Goal: Information Seeking & Learning: Find specific fact

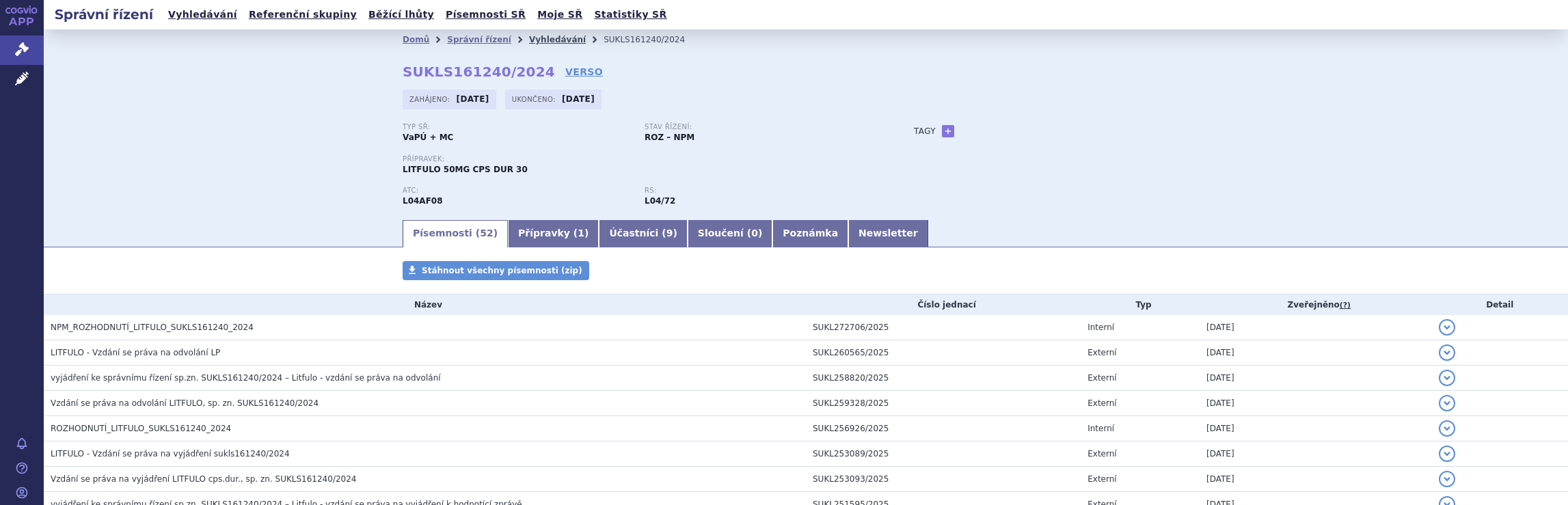
click at [529, 39] on link "Vyhledávání" at bounding box center [557, 39] width 57 height 9
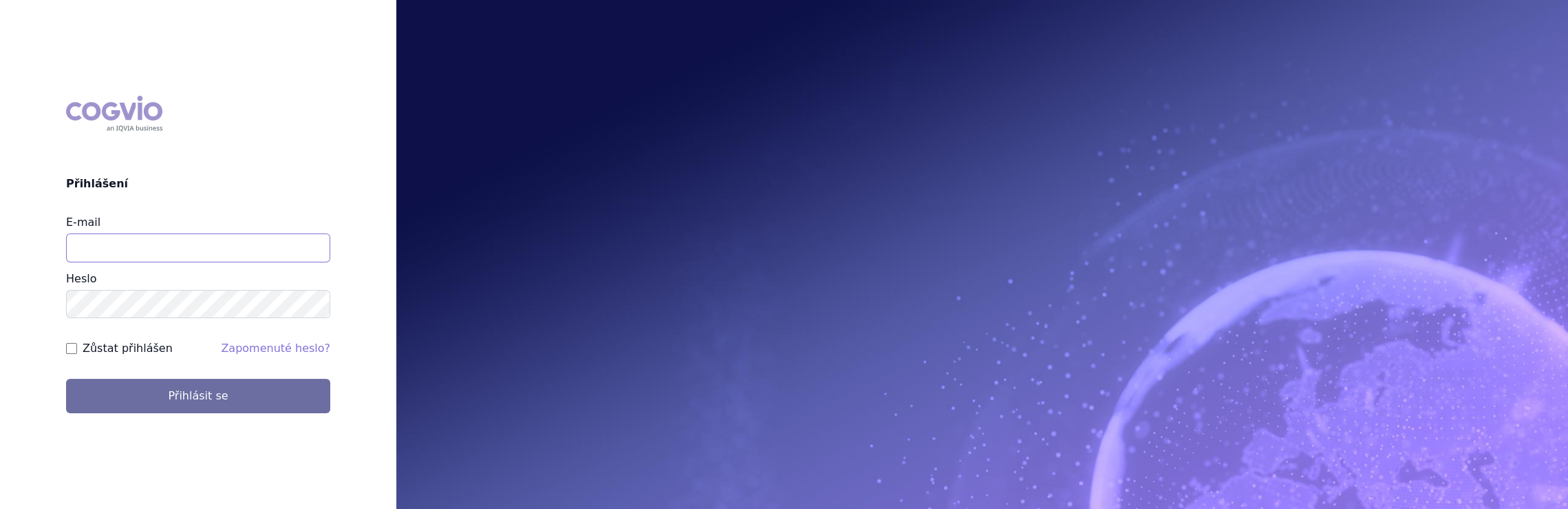
click at [246, 238] on input "E-mail" at bounding box center [198, 247] width 264 height 29
type input "jaroslava.purkertova@abbvie.com"
click at [66, 379] on button "Přihlásit se" at bounding box center [198, 396] width 264 height 35
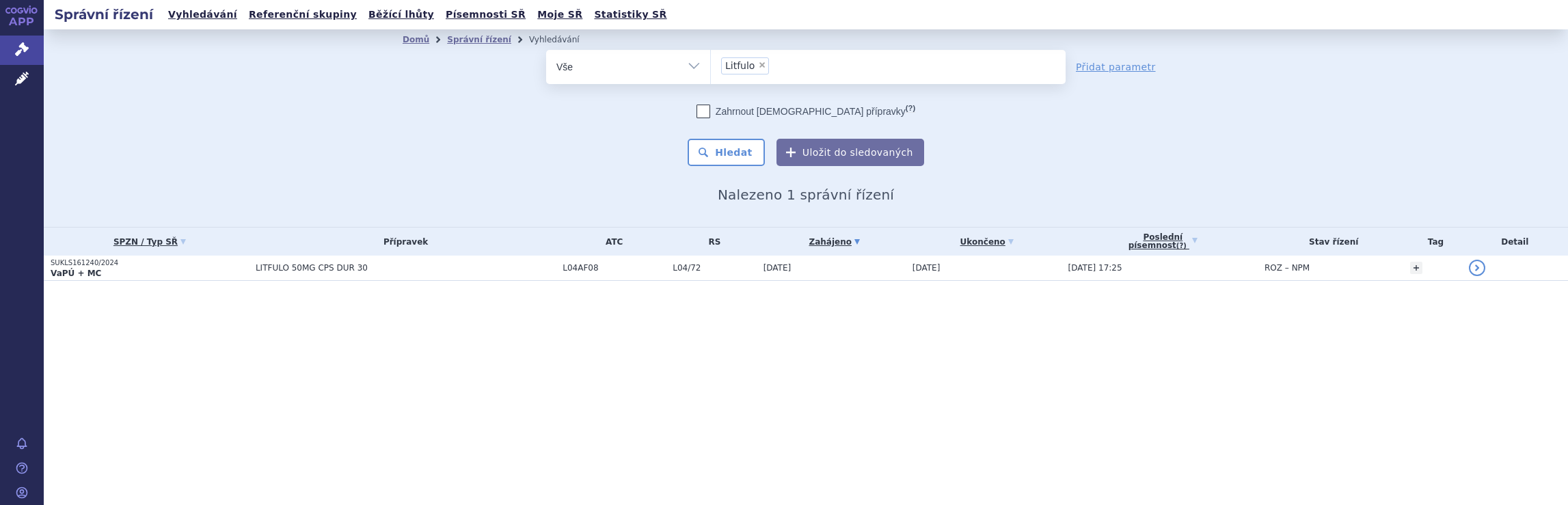
click at [762, 63] on span "×" at bounding box center [762, 65] width 9 height 9
click at [710, 63] on select "Litfulo" at bounding box center [710, 66] width 1 height 34
select select
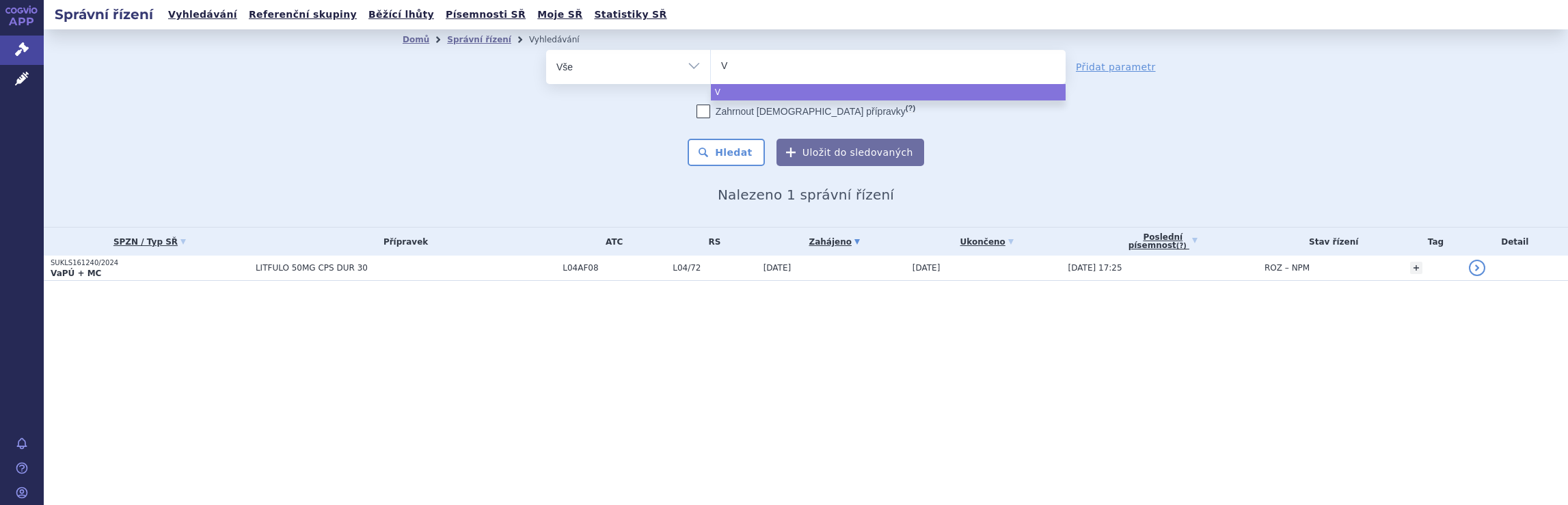
type input "Vy"
type input "Vyd"
type input "Vydu"
type input "Vydur"
type input "Vydura"
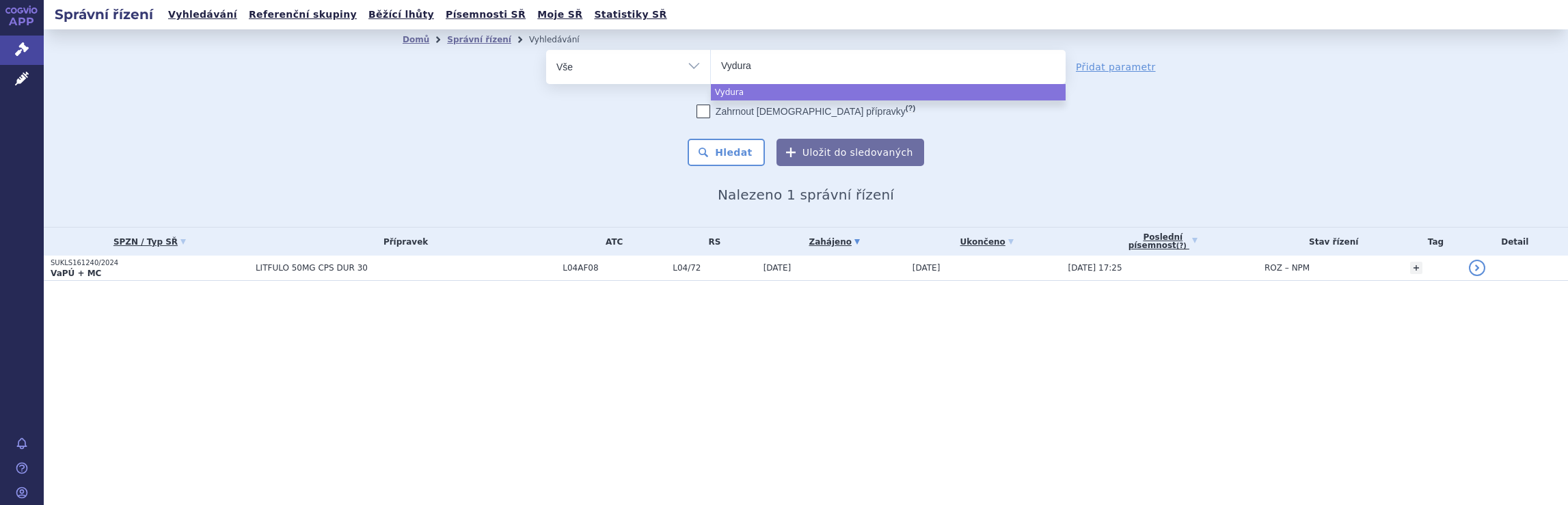
select select "Vydura"
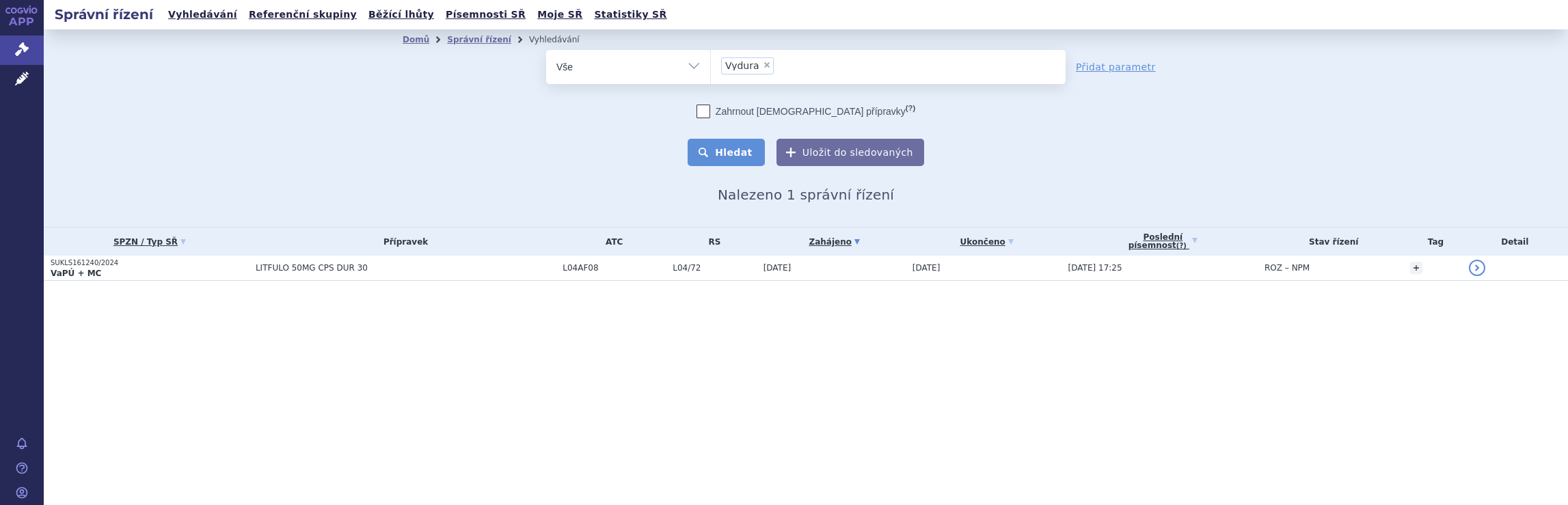
click at [741, 148] on button "Hledat" at bounding box center [726, 152] width 77 height 28
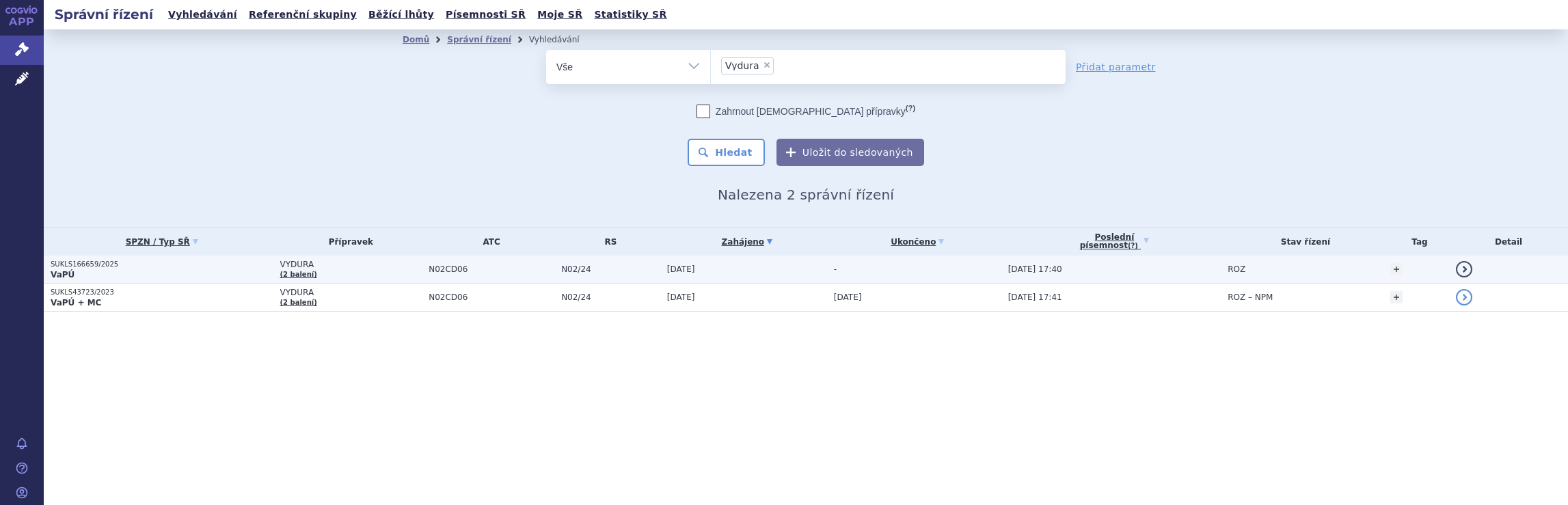
click at [338, 265] on span "VYDURA" at bounding box center [350, 264] width 142 height 9
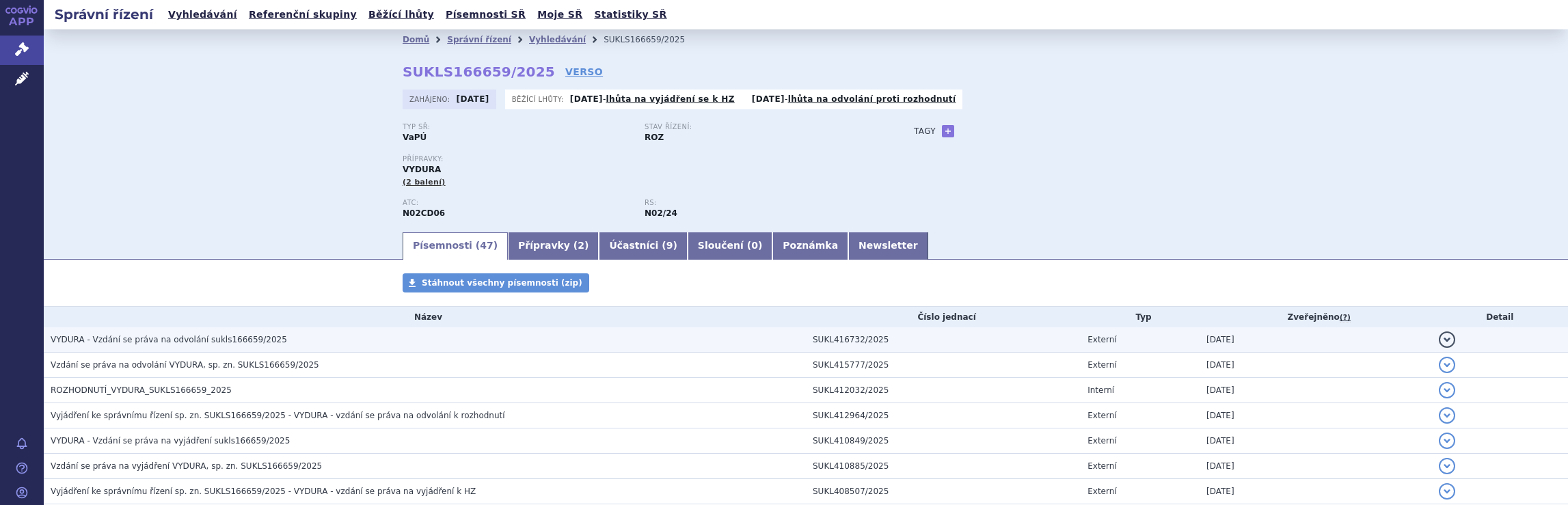
click at [204, 342] on span "VYDURA - Vzdání se práva na odvolání sukls166659/2025" at bounding box center [169, 339] width 237 height 9
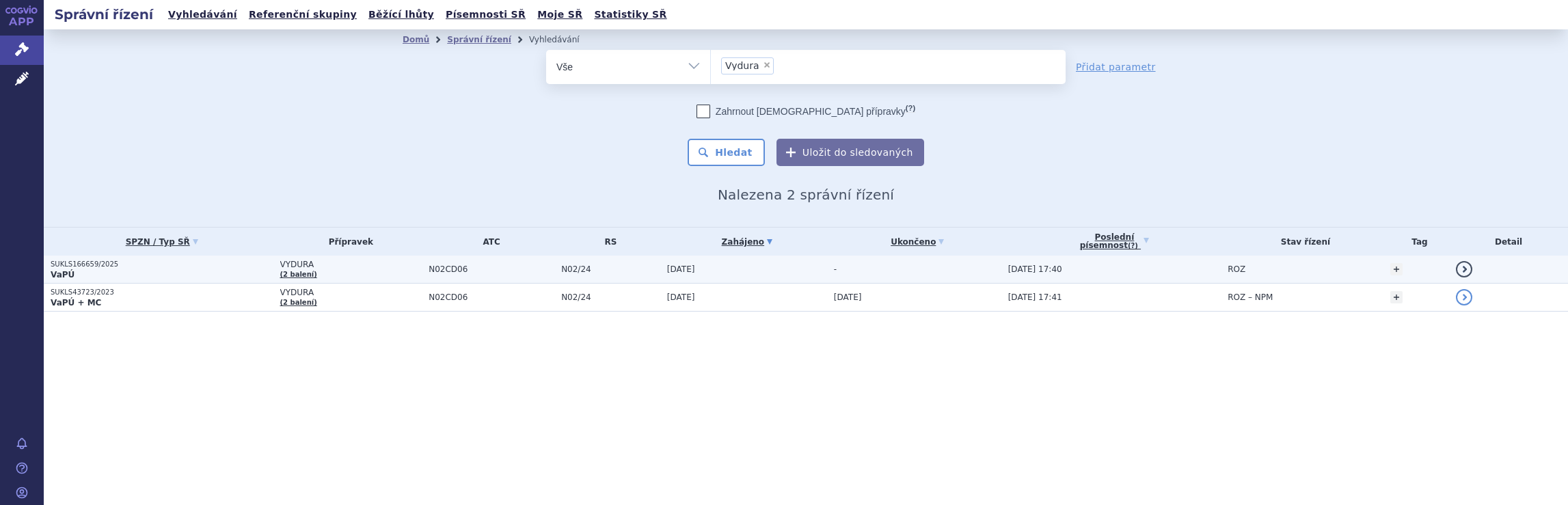
click at [97, 267] on p "SUKLS166659/2025" at bounding box center [162, 264] width 223 height 9
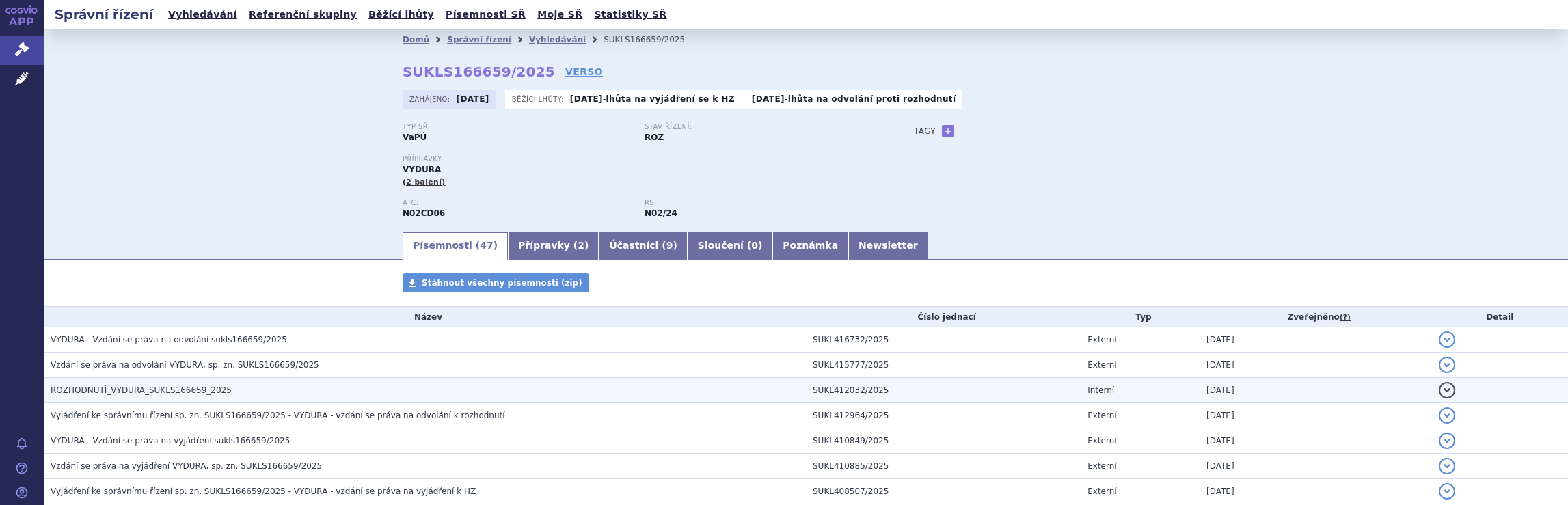
click at [142, 389] on span "ROZHODNUTÍ_VYDURA_SUKLS166659_2025" at bounding box center [141, 390] width 181 height 9
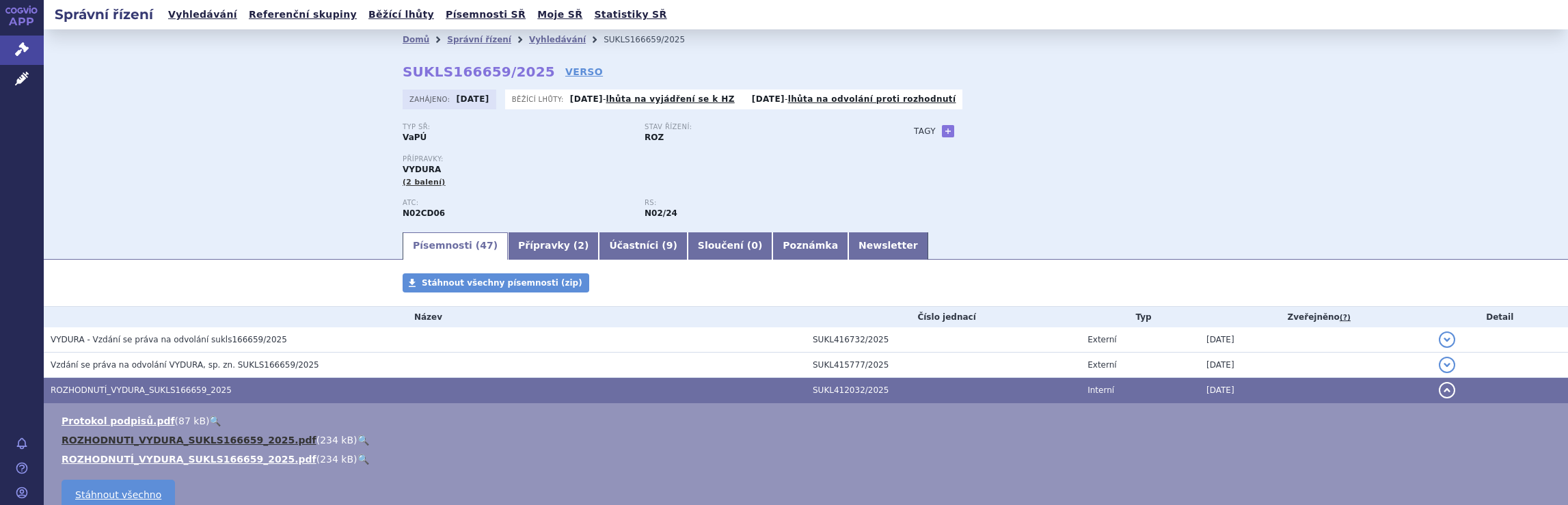
click at [166, 442] on link "ROZHODNUTI_VYDURA_SUKLS166659_2025.pdf" at bounding box center [189, 440] width 255 height 11
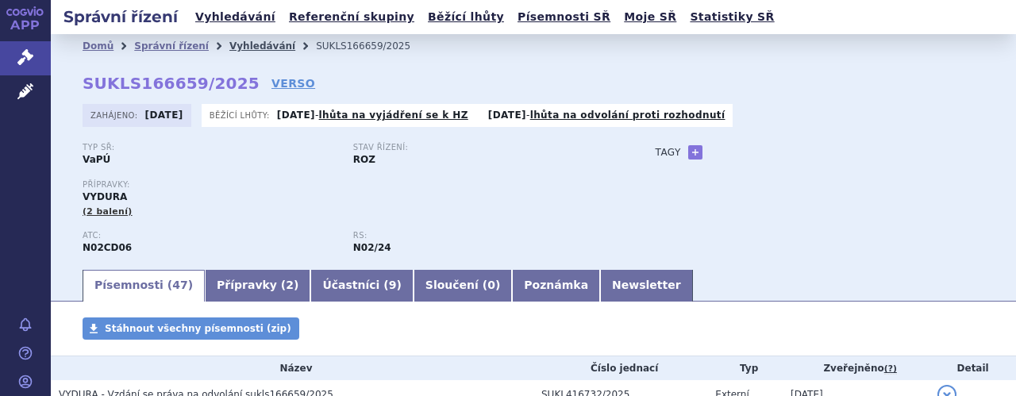
click at [237, 41] on link "Vyhledávání" at bounding box center [262, 45] width 66 height 11
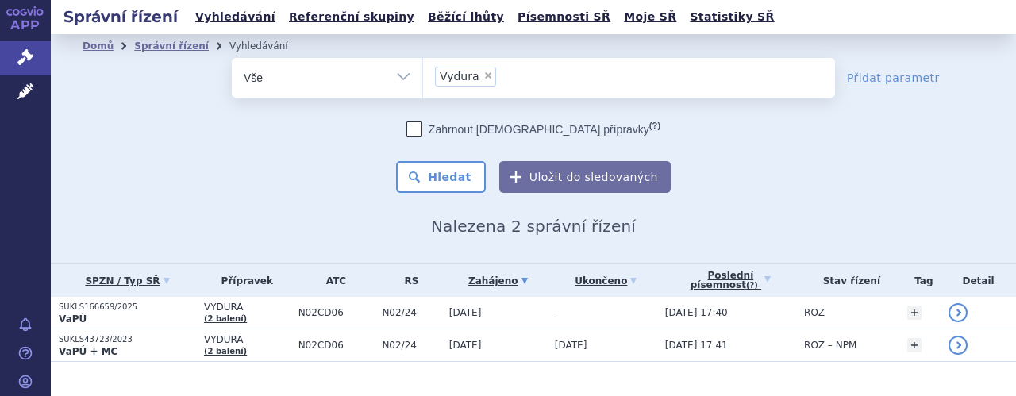
click at [483, 75] on span "×" at bounding box center [488, 76] width 10 height 10
click at [423, 75] on select "Vydura" at bounding box center [422, 77] width 1 height 40
select select
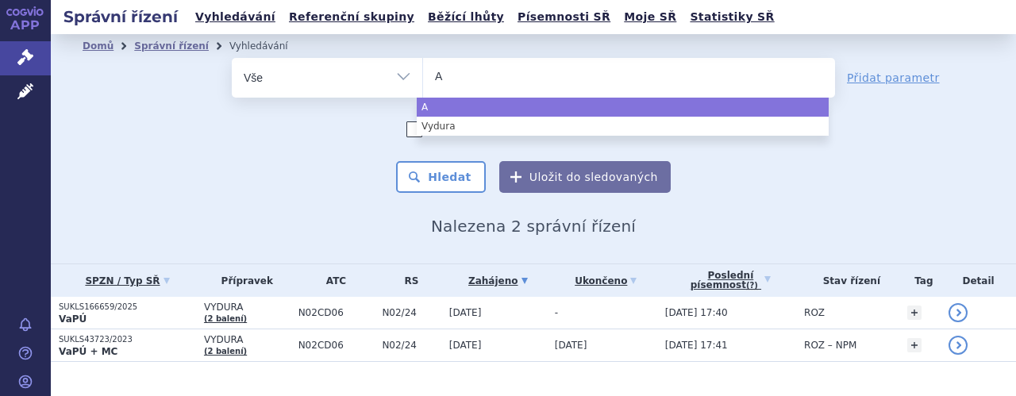
type input "Ai"
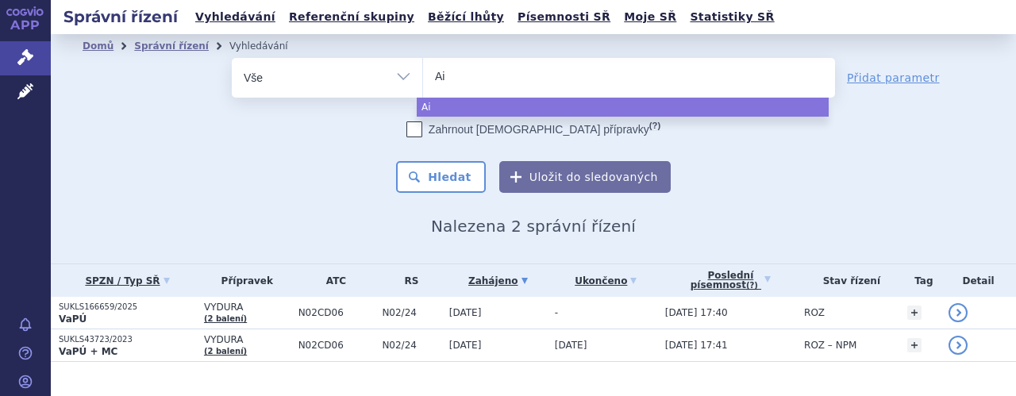
type input "Aim"
type input "Aimo"
type input "Aimovi"
type input "Aimovig"
select select "[MEDICAL_DATA]"
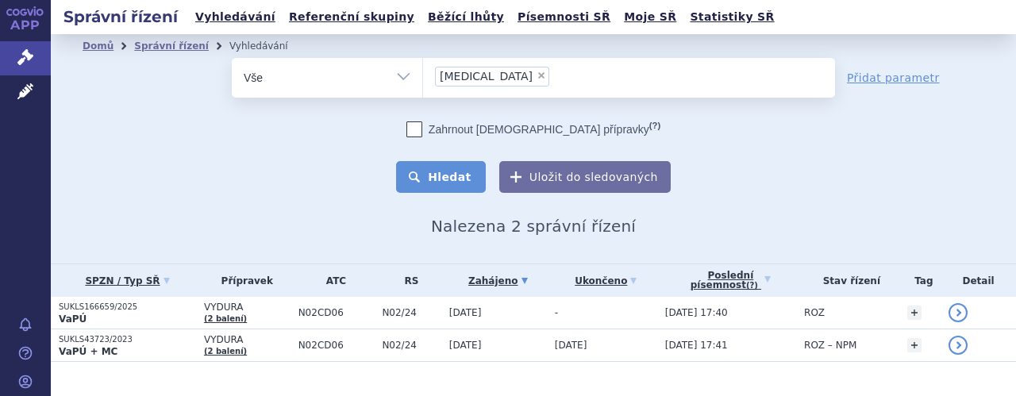
click at [442, 173] on button "Hledat" at bounding box center [441, 177] width 90 height 32
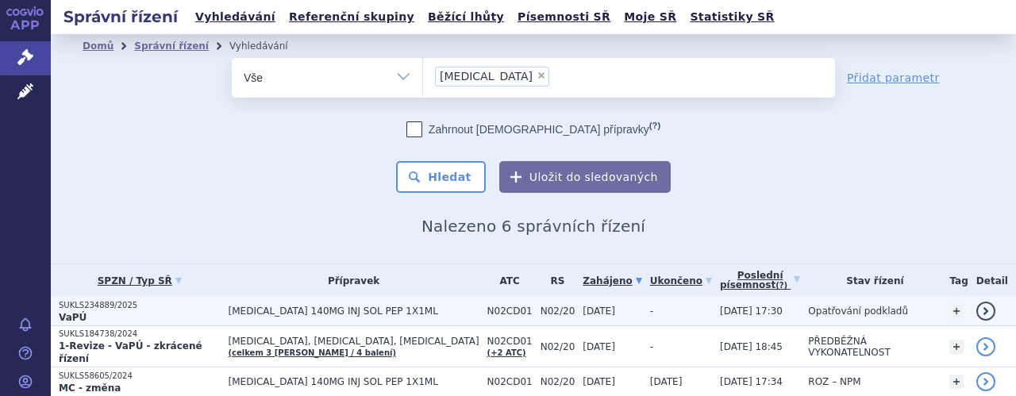
click at [400, 317] on td "[MEDICAL_DATA] 140MG INJ SOL PEP 1X1ML" at bounding box center [350, 311] width 259 height 29
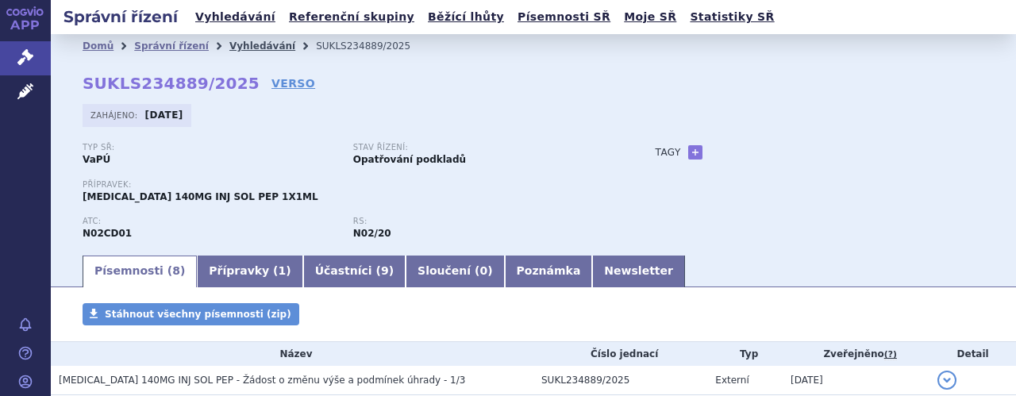
click at [234, 45] on link "Vyhledávání" at bounding box center [262, 45] width 66 height 11
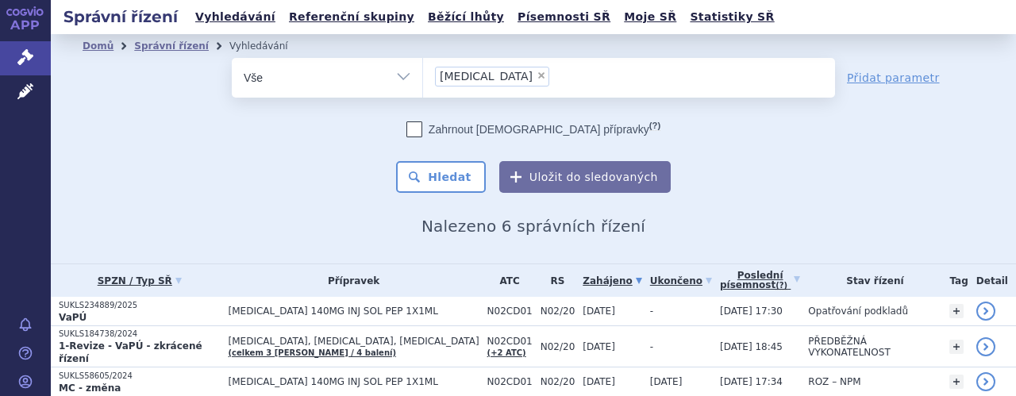
click at [537, 75] on span "×" at bounding box center [542, 76] width 10 height 10
click at [423, 75] on select "[MEDICAL_DATA]" at bounding box center [422, 77] width 1 height 40
select select
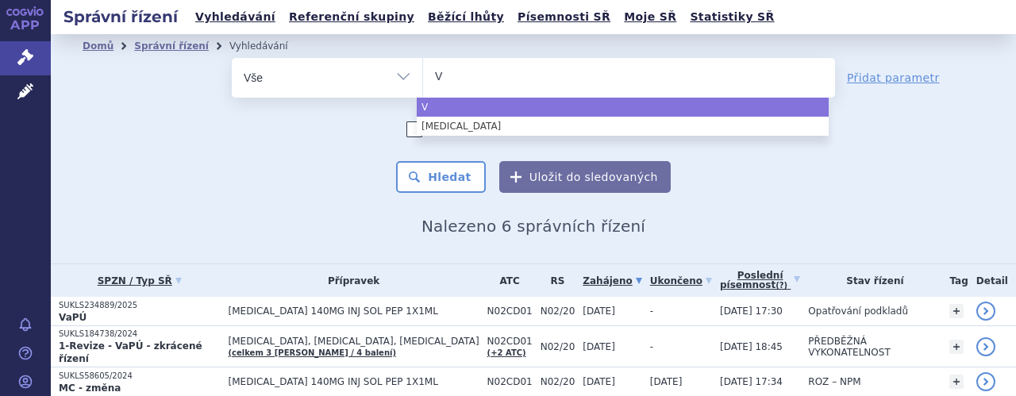
type input "Vy"
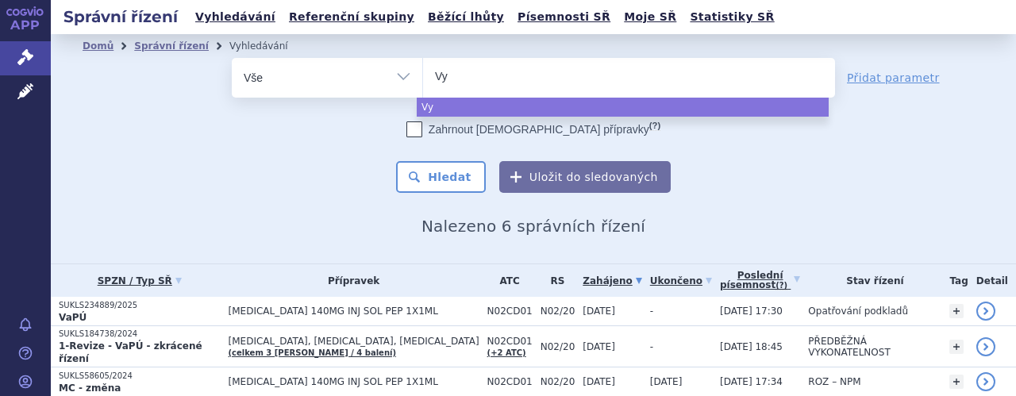
type input "Vyd"
type input "Vydu"
type input "Vydura"
select select "Vydura"
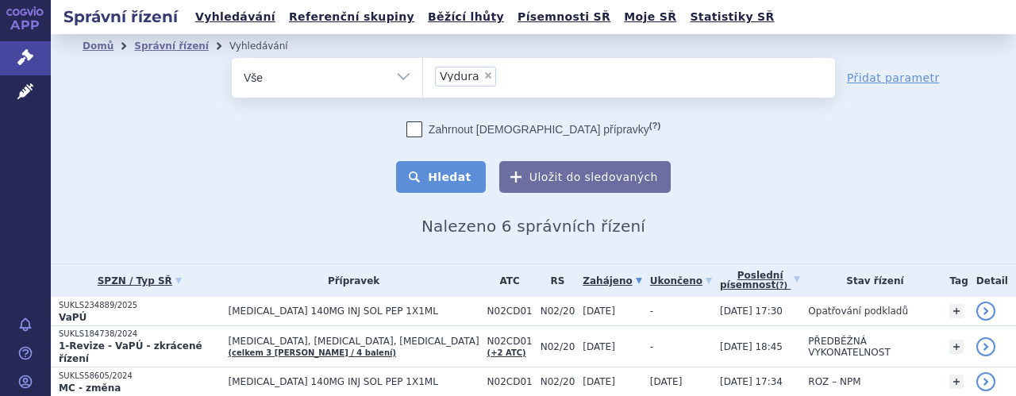
click at [454, 170] on button "Hledat" at bounding box center [441, 177] width 90 height 32
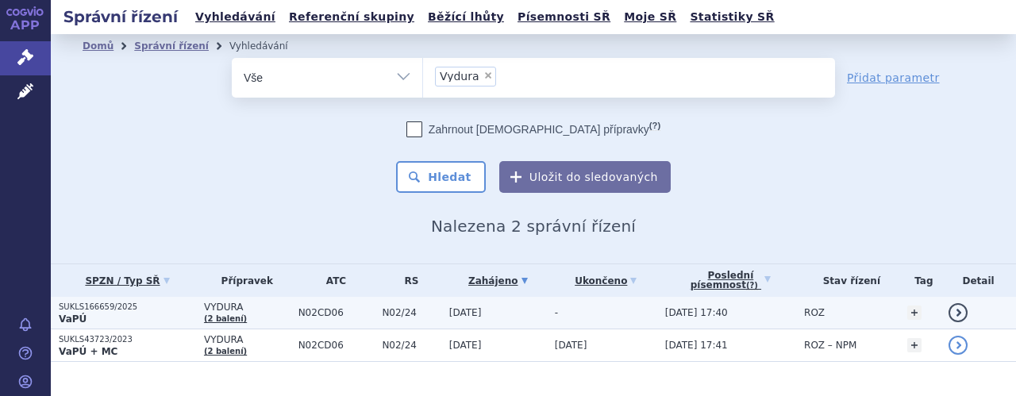
click at [421, 315] on span "N02/24" at bounding box center [411, 312] width 59 height 11
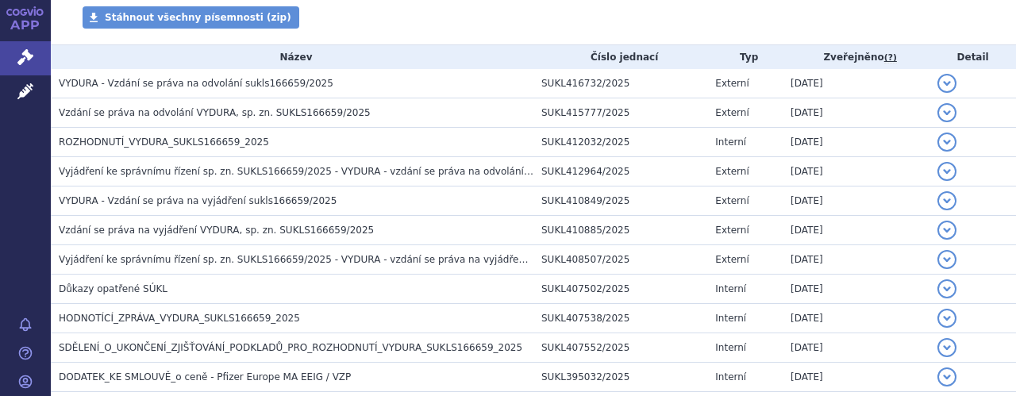
scroll to position [317, 0]
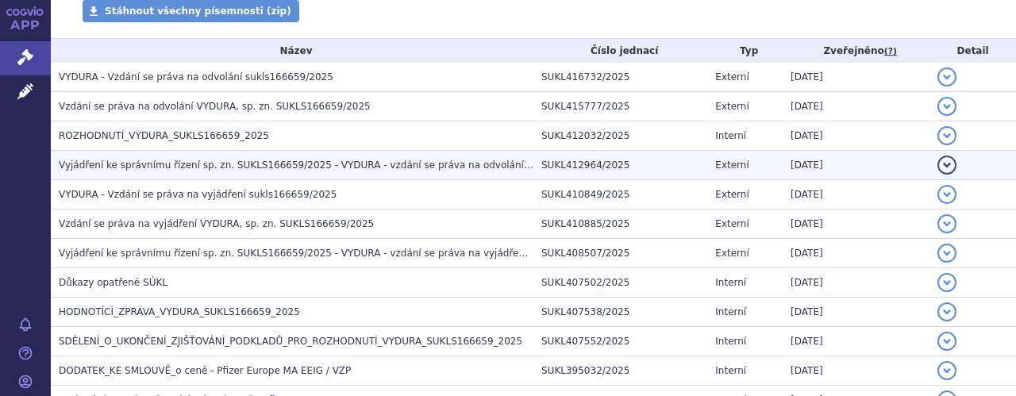
click at [433, 163] on span "Vyjádření ke správnímu řízení sp. zn. SUKLS166659/2025 - VYDURA - vzdání se prá…" at bounding box center [323, 165] width 528 height 11
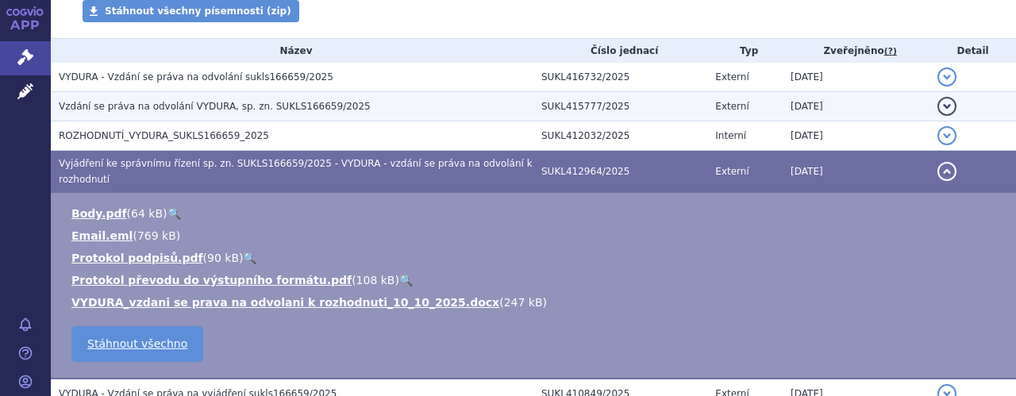
click at [200, 99] on h3 "Vzdání se práva na odvolání VYDURA, sp. zn. SUKLS166659/2025" at bounding box center [296, 106] width 475 height 16
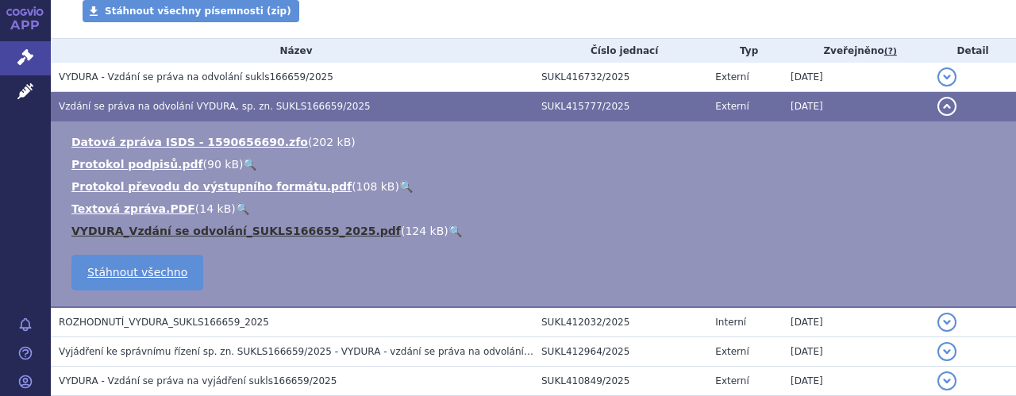
click at [266, 232] on link "VYDURA_Vzdání se odvolání_SUKLS166659_2025.pdf" at bounding box center [235, 231] width 329 height 13
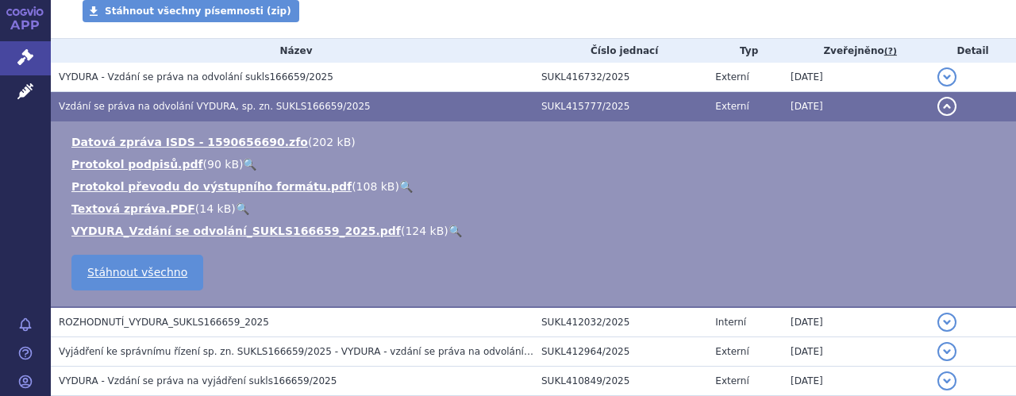
scroll to position [0, 0]
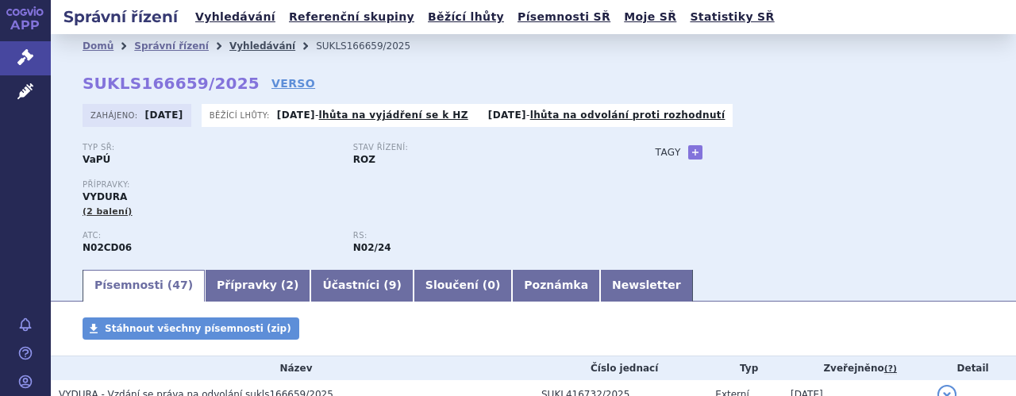
click at [232, 51] on link "Vyhledávání" at bounding box center [262, 45] width 66 height 11
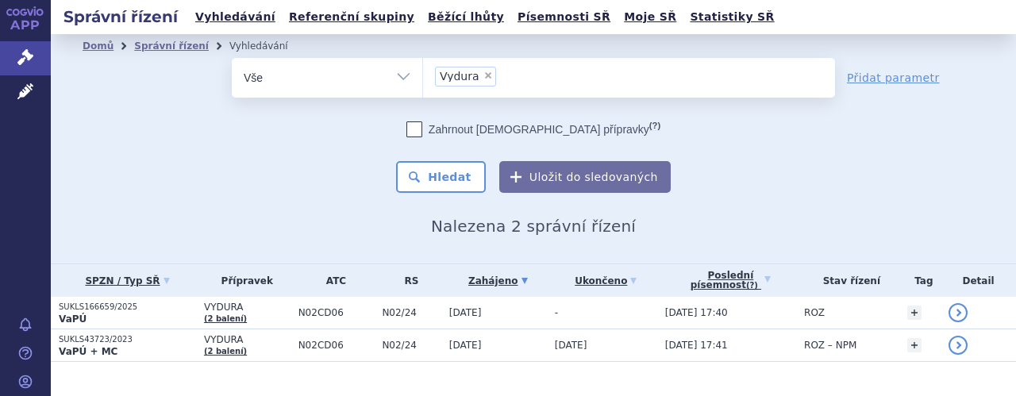
click at [483, 75] on span "×" at bounding box center [488, 76] width 10 height 10
click at [423, 75] on select "Vydura" at bounding box center [422, 77] width 1 height 40
select select
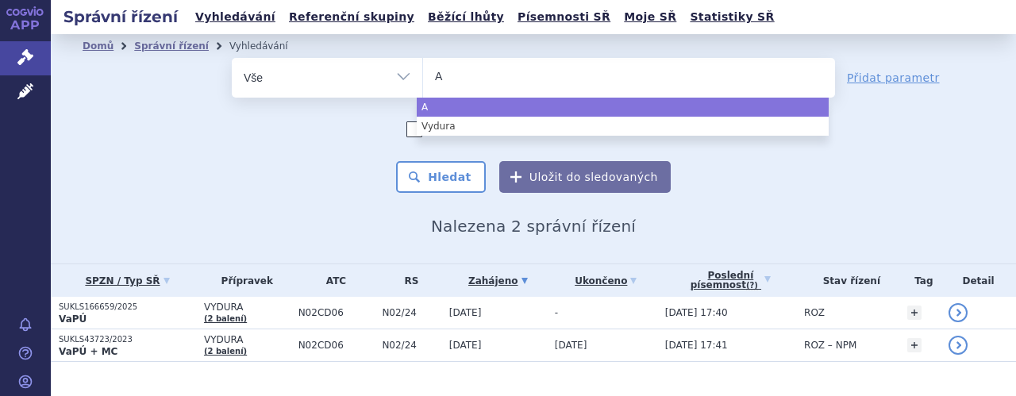
type input "Aj"
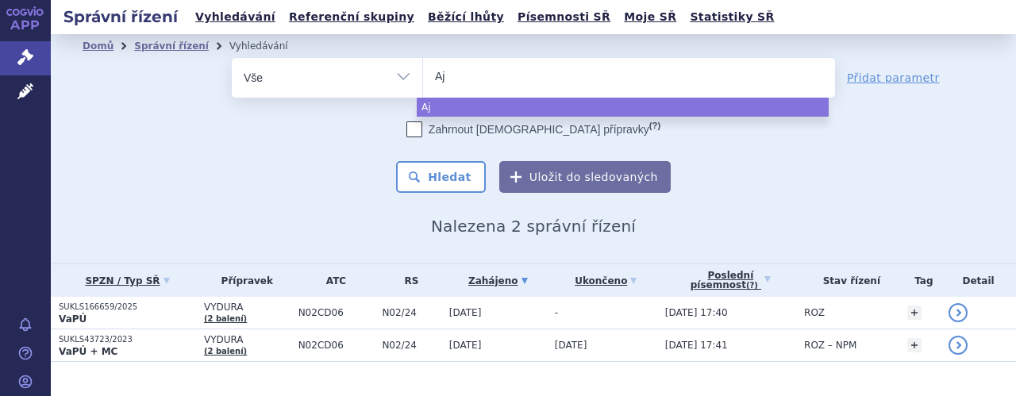
type input "Ajo"
type input "Ajov"
type input "[MEDICAL_DATA]"
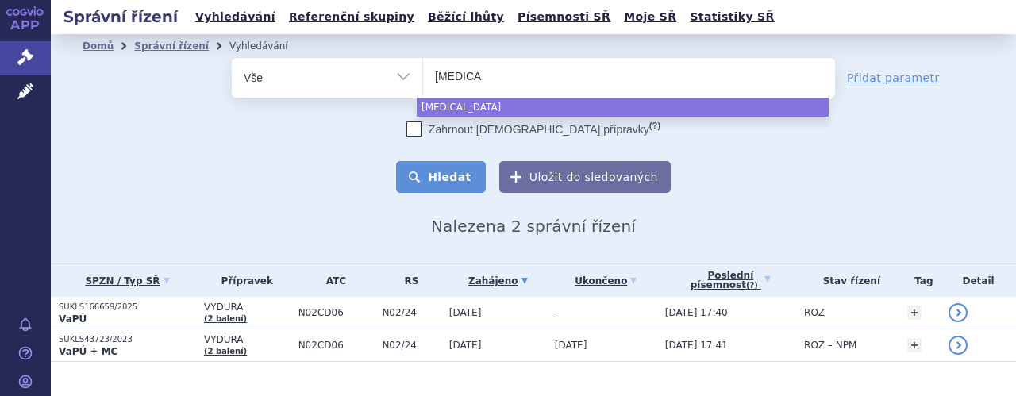
select select "[MEDICAL_DATA]"
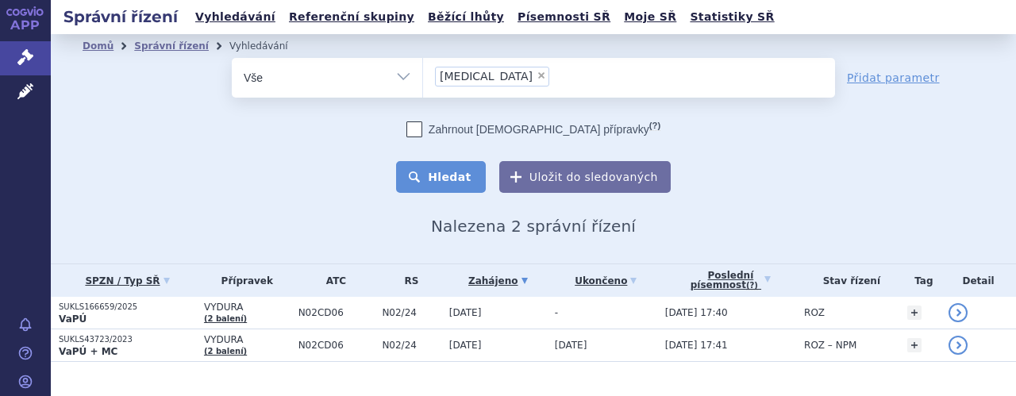
click at [452, 183] on button "Hledat" at bounding box center [441, 177] width 90 height 32
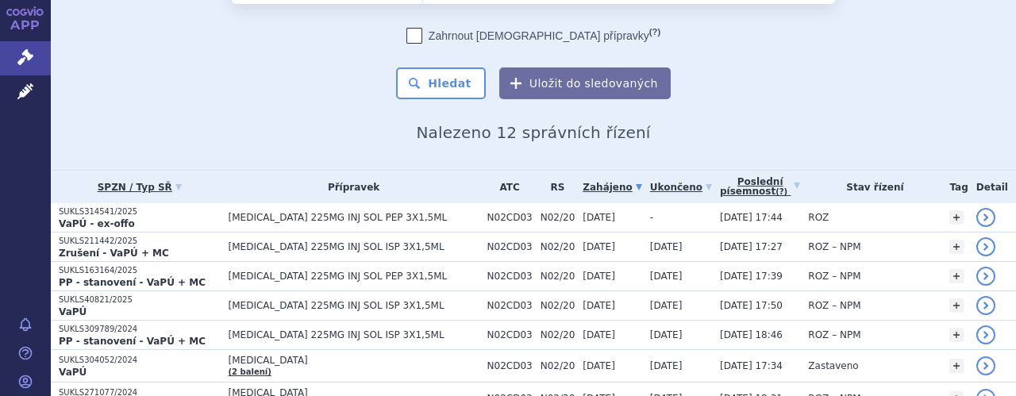
scroll to position [95, 0]
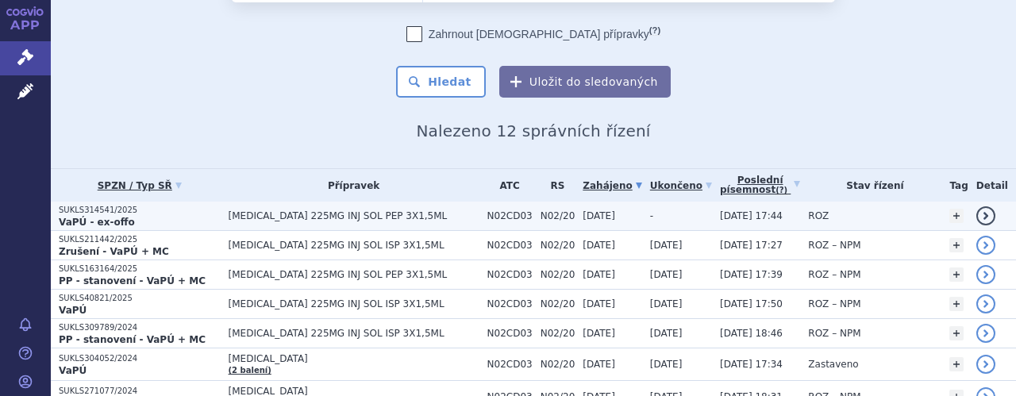
click at [404, 219] on span "[MEDICAL_DATA] 225MG INJ SOL PEP 3X1,5ML" at bounding box center [354, 215] width 251 height 11
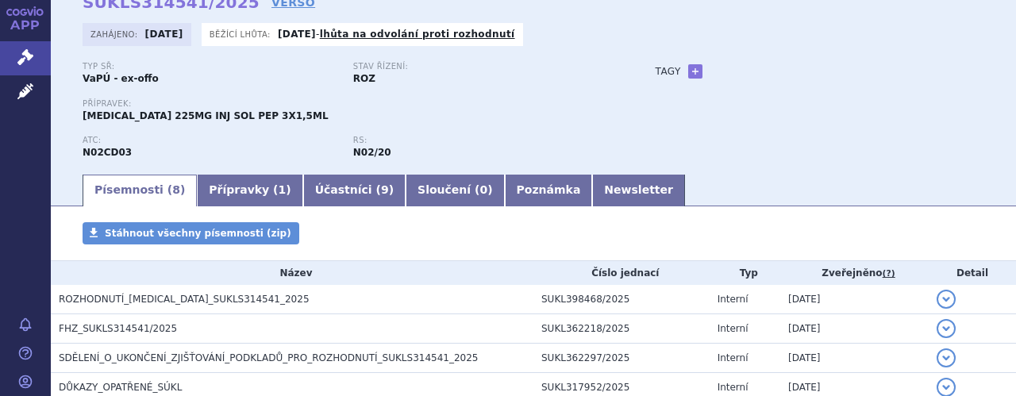
scroll to position [95, 0]
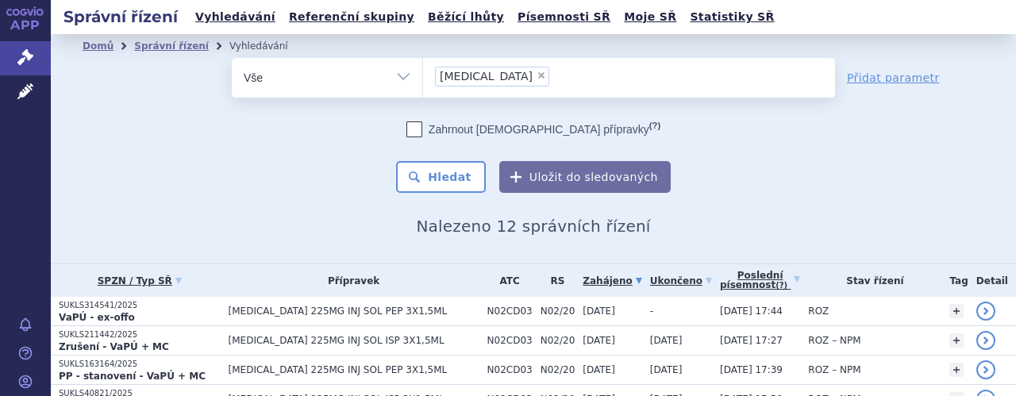
click at [537, 75] on span "×" at bounding box center [542, 76] width 10 height 10
click at [423, 75] on select "Ajovy" at bounding box center [422, 77] width 1 height 40
select select
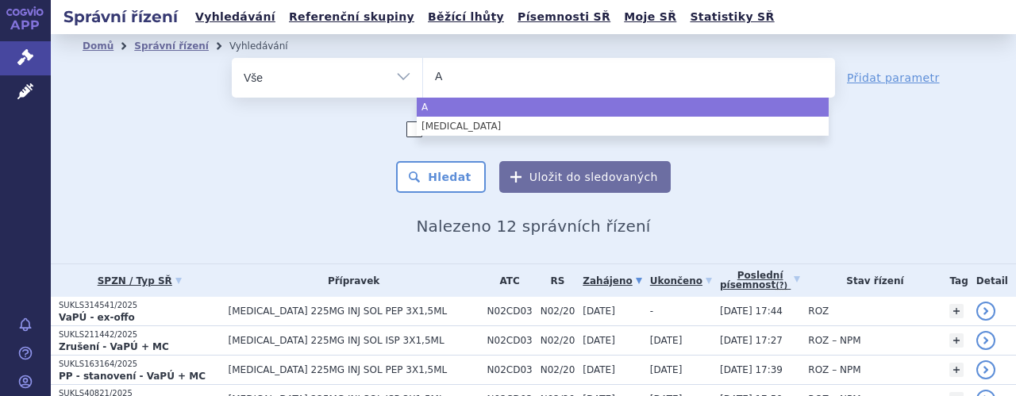
type input "Ai"
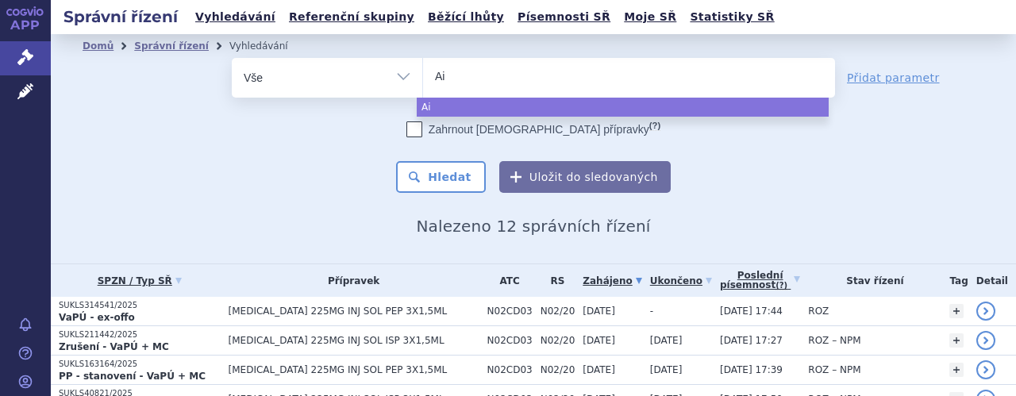
type input "Aim"
type input "Aimo"
type input "Aimov"
type input "Aimovi"
type input "Aimoviq"
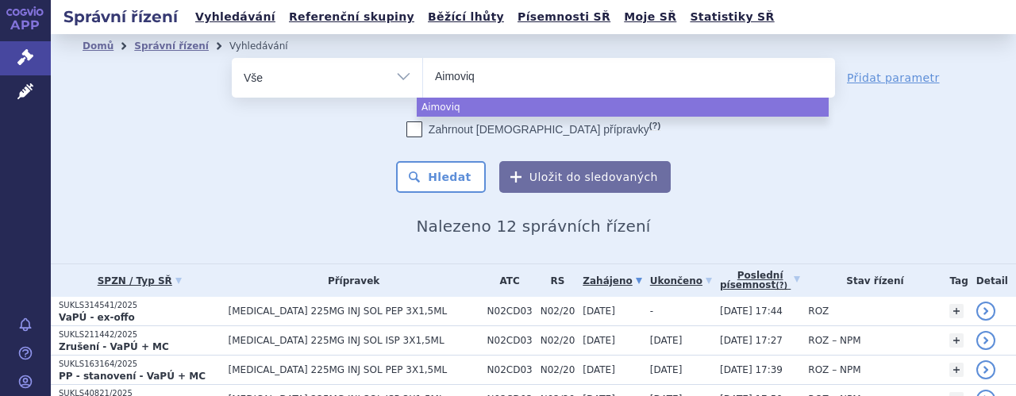
type input "Aimovi"
type input "[MEDICAL_DATA]"
select select "[MEDICAL_DATA]"
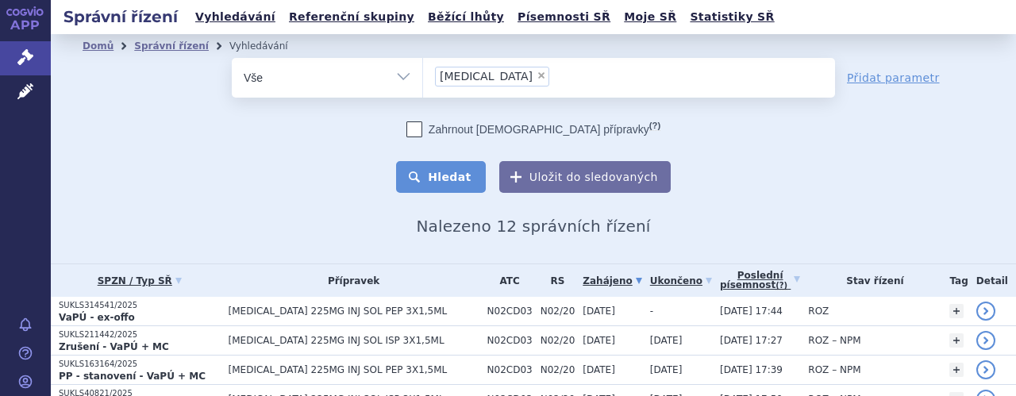
click at [456, 171] on button "Hledat" at bounding box center [441, 177] width 90 height 32
